Goal: Task Accomplishment & Management: Complete application form

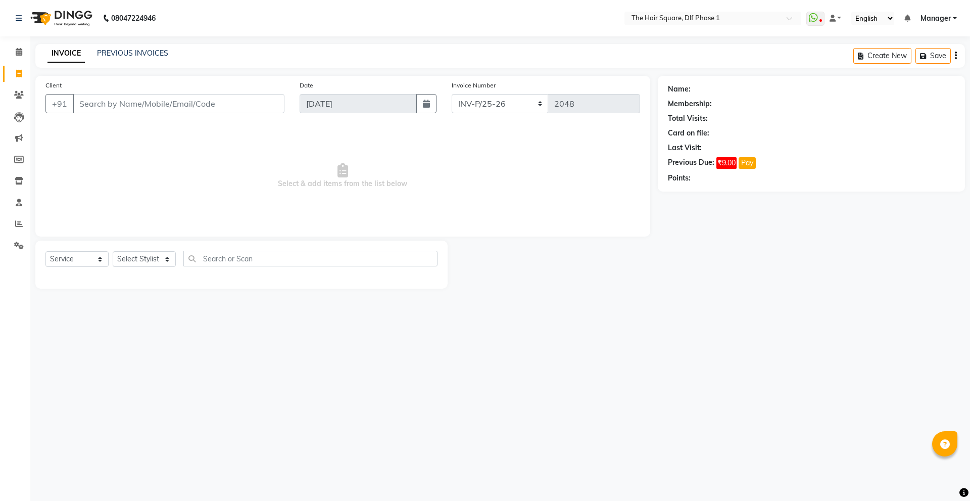
select select "5766"
select select "service"
click at [147, 96] on input "Client" at bounding box center [179, 103] width 212 height 19
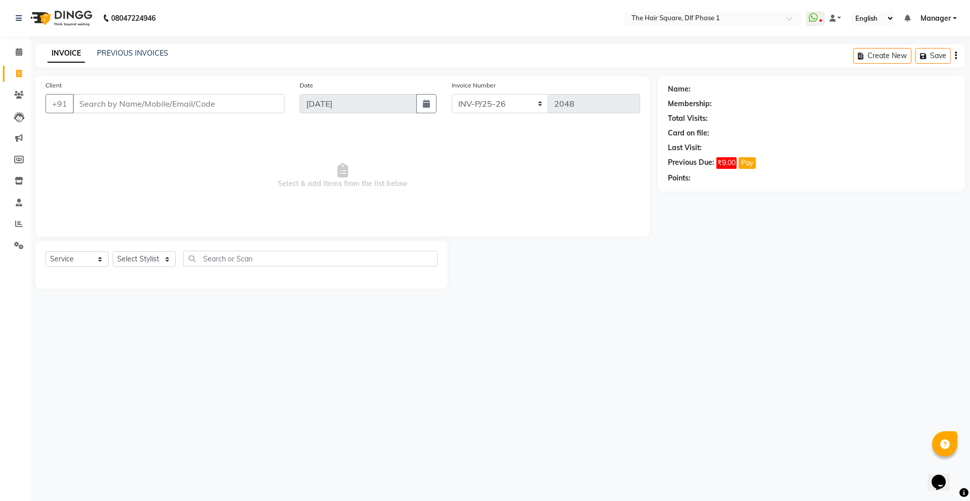
click at [147, 96] on input "Client" at bounding box center [179, 103] width 212 height 19
drag, startPoint x: 151, startPoint y: 94, endPoint x: 152, endPoint y: 89, distance: 5.2
click at [151, 94] on input "Client" at bounding box center [179, 103] width 212 height 19
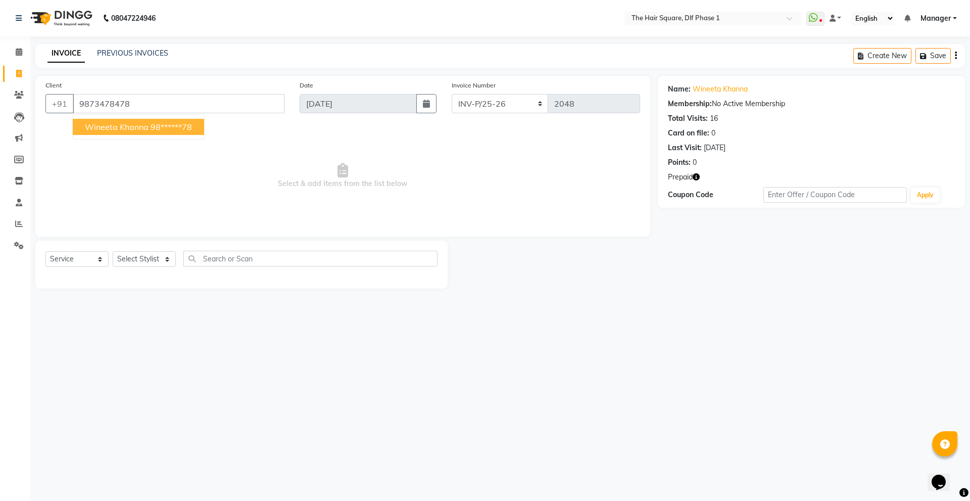
click at [103, 125] on span "Wineeta khanna" at bounding box center [117, 127] width 64 height 10
type input "98******78"
click at [695, 178] on icon "button" at bounding box center [696, 176] width 7 height 7
click at [472, 149] on span "Select & add items from the list below" at bounding box center [342, 175] width 595 height 101
click at [130, 257] on select "Select Stylist [PERSON_NAME] AMIT [PERSON_NAME] [PERSON_NAME] [PERSON_NAME] Man…" at bounding box center [144, 259] width 63 height 16
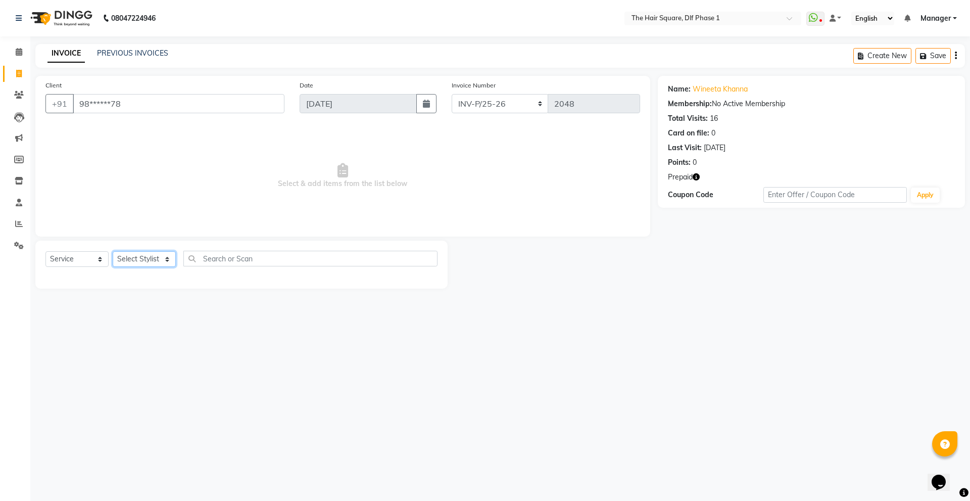
select select "39749"
click at [113, 251] on select "Select Stylist [PERSON_NAME] AMIT [PERSON_NAME] [PERSON_NAME] [PERSON_NAME] Man…" at bounding box center [144, 259] width 63 height 16
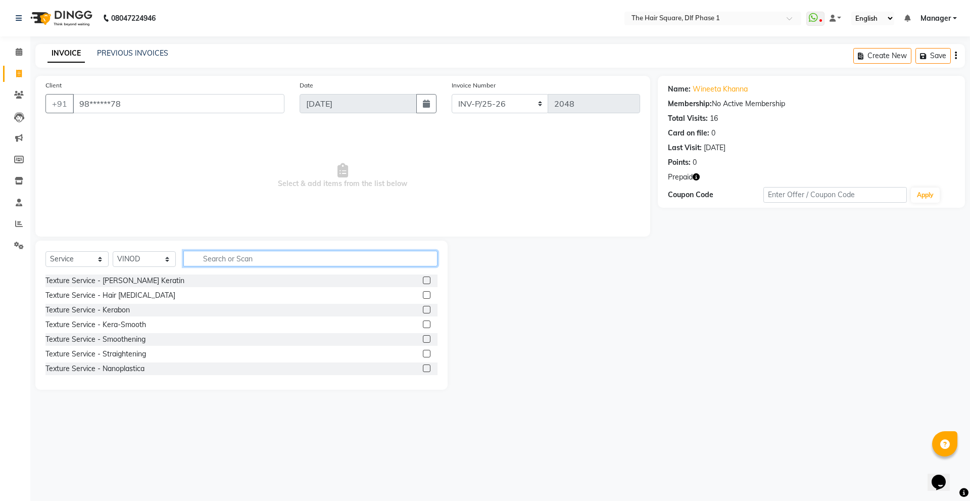
click at [245, 263] on input "text" at bounding box center [310, 259] width 254 height 16
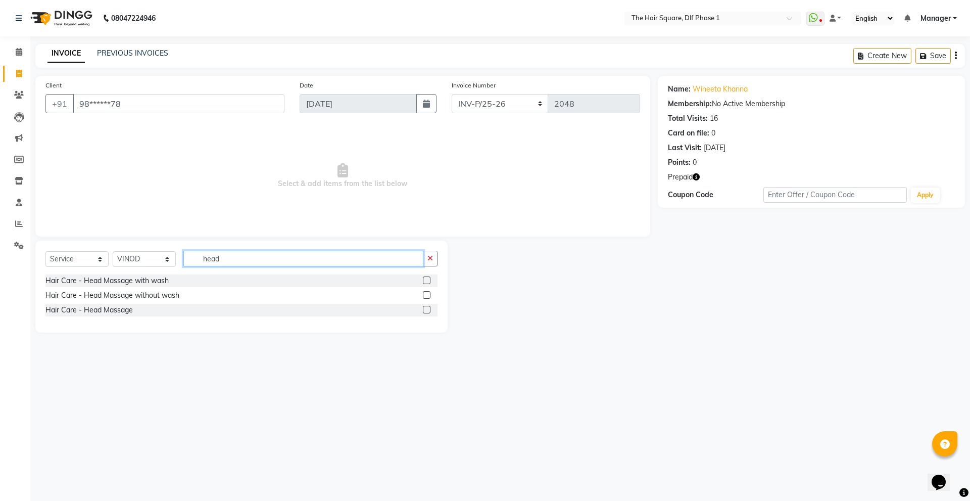
type input "head"
drag, startPoint x: 424, startPoint y: 280, endPoint x: 401, endPoint y: 282, distance: 23.4
click at [424, 279] on label at bounding box center [427, 280] width 8 height 8
click at [424, 279] on input "checkbox" at bounding box center [426, 280] width 7 height 7
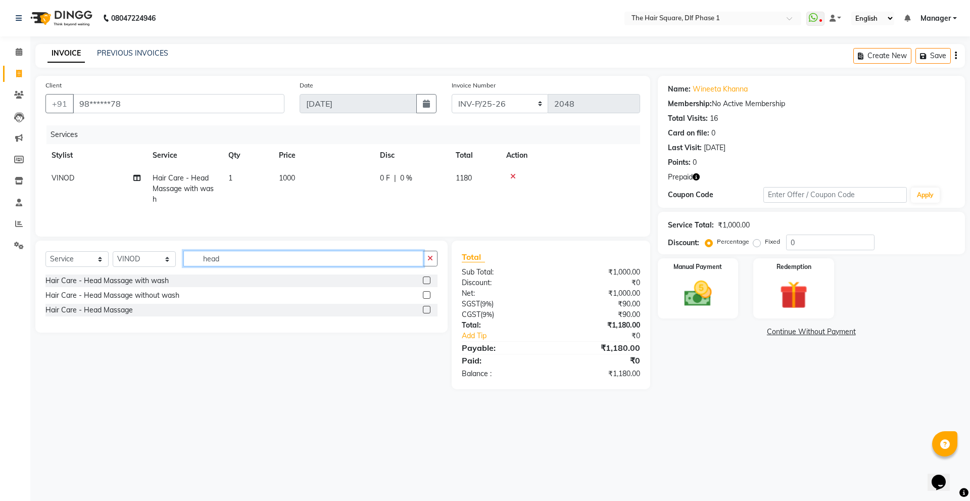
checkbox input "false"
click at [311, 265] on input "head" at bounding box center [303, 259] width 240 height 16
type input "h"
type input "5 s"
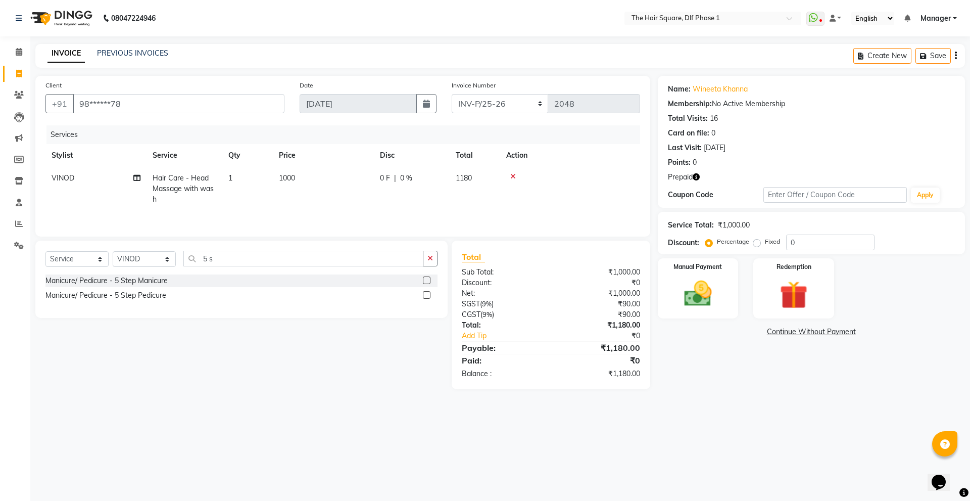
click at [429, 295] on label at bounding box center [427, 295] width 8 height 8
click at [429, 295] on input "checkbox" at bounding box center [426, 295] width 7 height 7
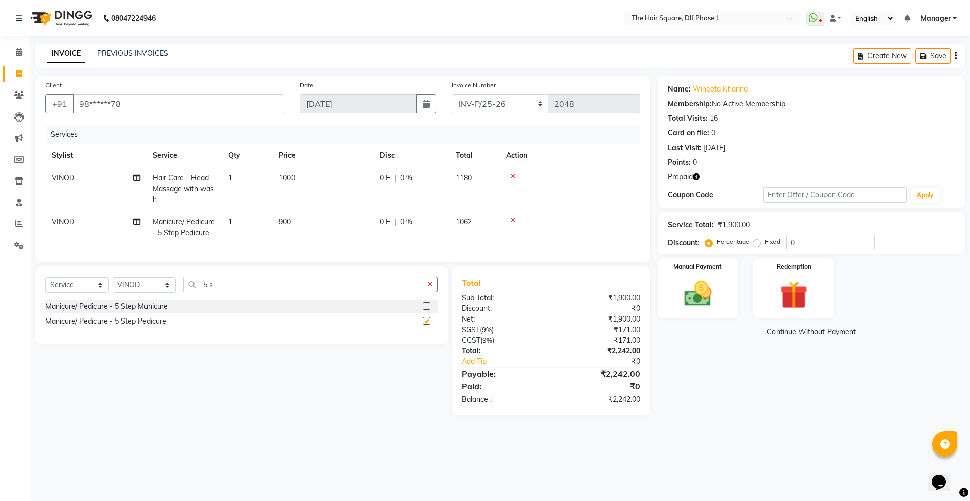
checkbox input "false"
click at [427, 304] on label at bounding box center [427, 306] width 8 height 8
click at [427, 304] on input "checkbox" at bounding box center [426, 306] width 7 height 7
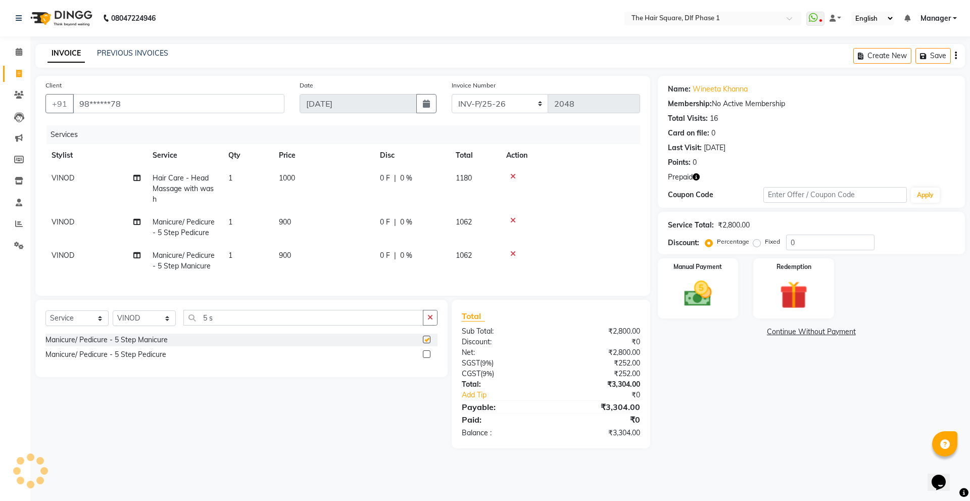
checkbox input "false"
click at [695, 176] on icon "button" at bounding box center [696, 176] width 7 height 7
click at [504, 97] on select "INV-P-MEMB/25-26 INV-P/25-26" at bounding box center [500, 103] width 97 height 19
select select "5959"
click at [452, 94] on select "INV-P-MEMB/25-26 INV-P/25-26" at bounding box center [500, 103] width 97 height 19
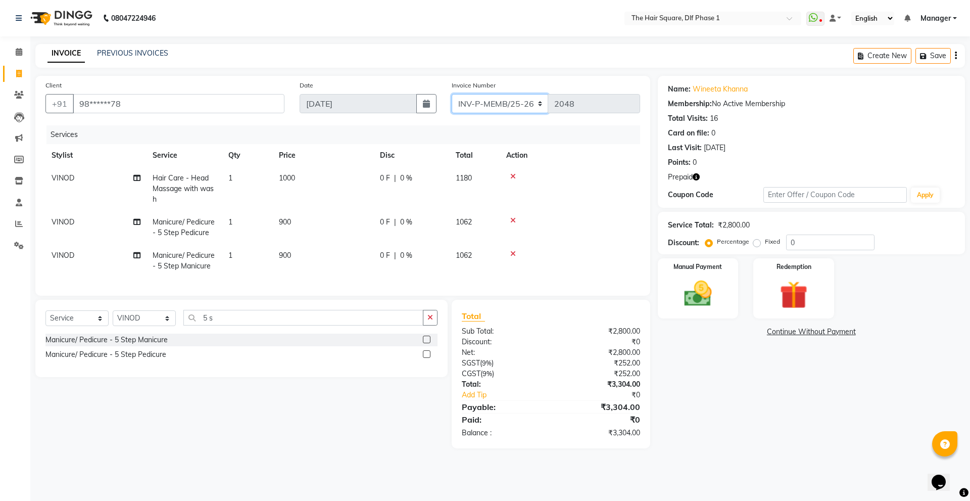
type input "0155"
click at [762, 301] on div "Redemption" at bounding box center [794, 288] width 84 height 62
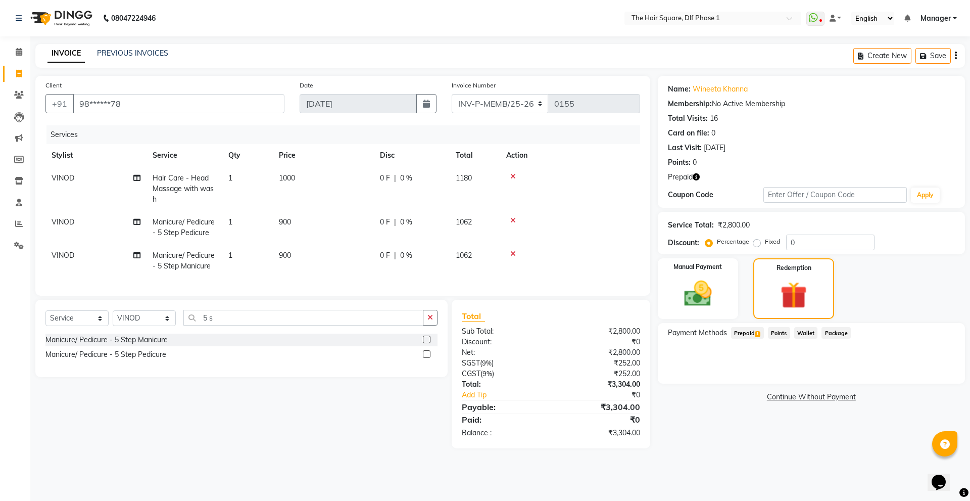
click at [753, 332] on span "Prepaid 1" at bounding box center [747, 333] width 33 height 12
click at [919, 369] on button "Add" at bounding box center [931, 373] width 37 height 17
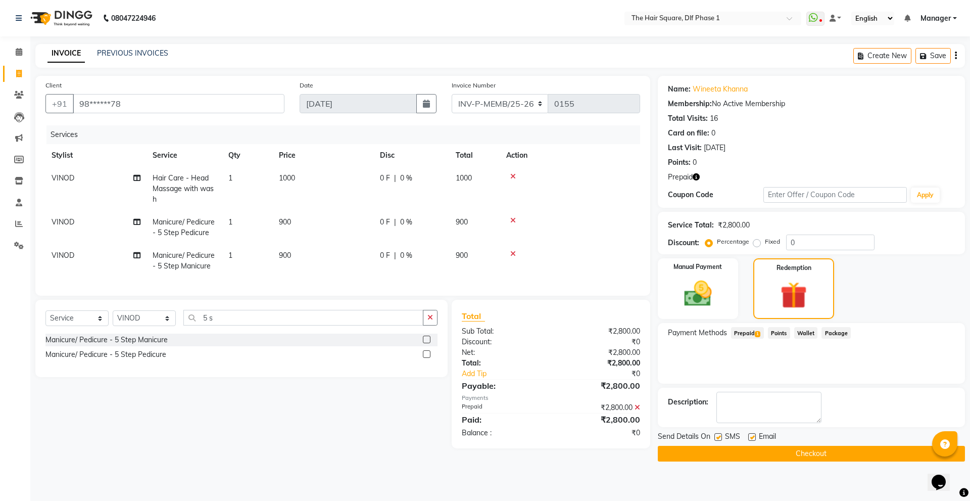
click at [797, 458] on button "Checkout" at bounding box center [811, 454] width 307 height 16
